Goal: Check status

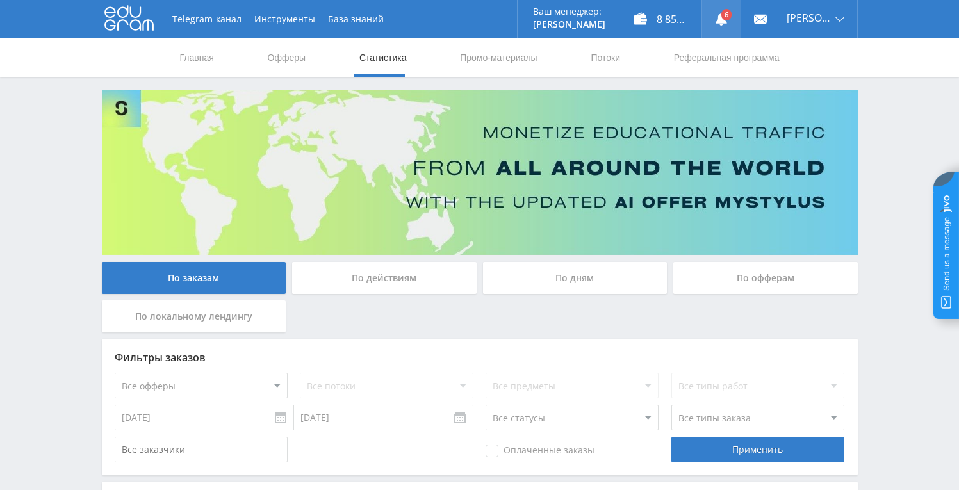
click at [725, 28] on link at bounding box center [721, 19] width 38 height 38
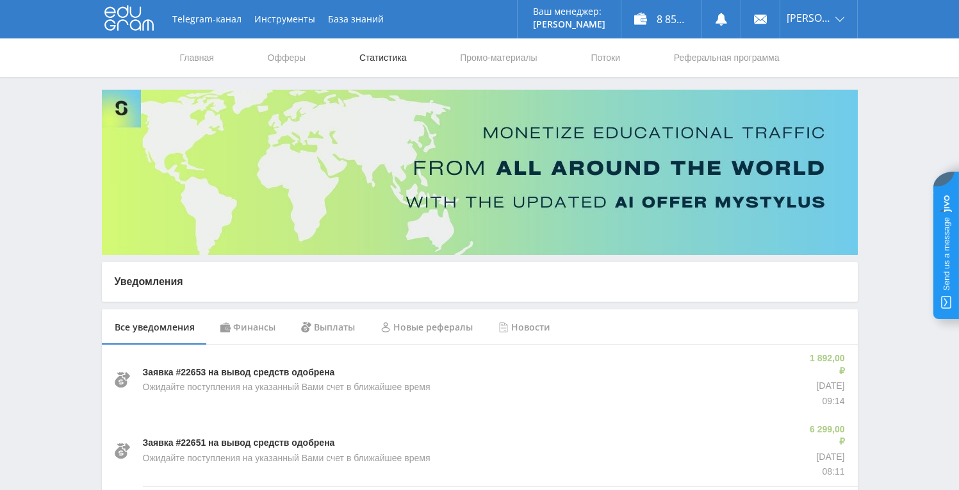
click at [384, 60] on link "Статистика" at bounding box center [383, 57] width 50 height 38
